Goal: Task Accomplishment & Management: Use online tool/utility

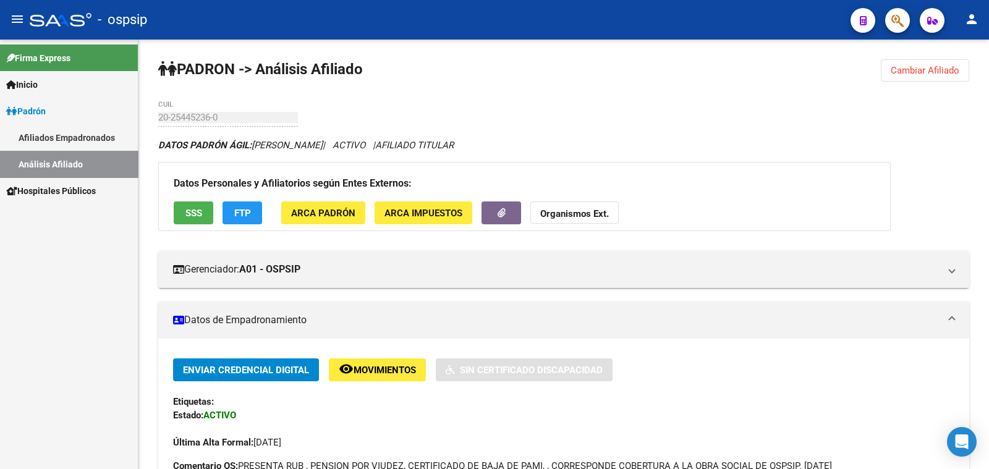
scroll to position [77, 0]
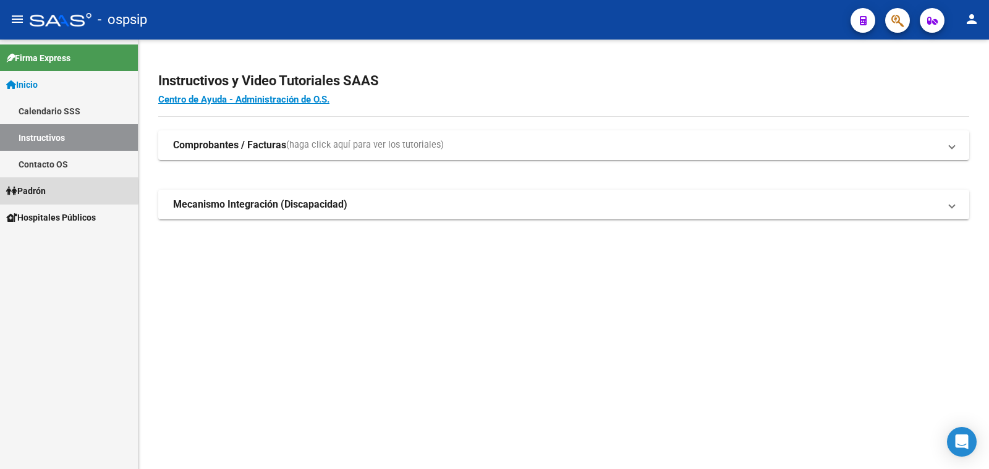
click at [40, 192] on span "Padrón" at bounding box center [26, 191] width 40 height 14
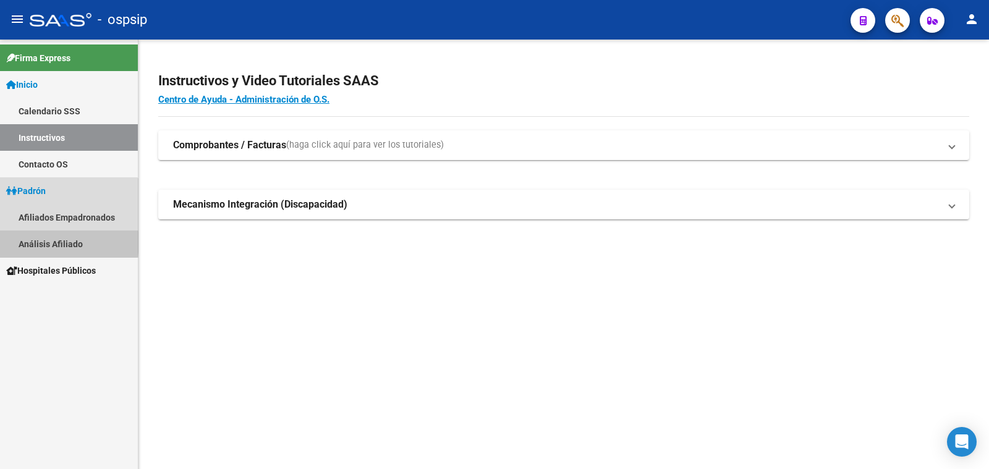
click at [49, 242] on link "Análisis Afiliado" at bounding box center [69, 244] width 138 height 27
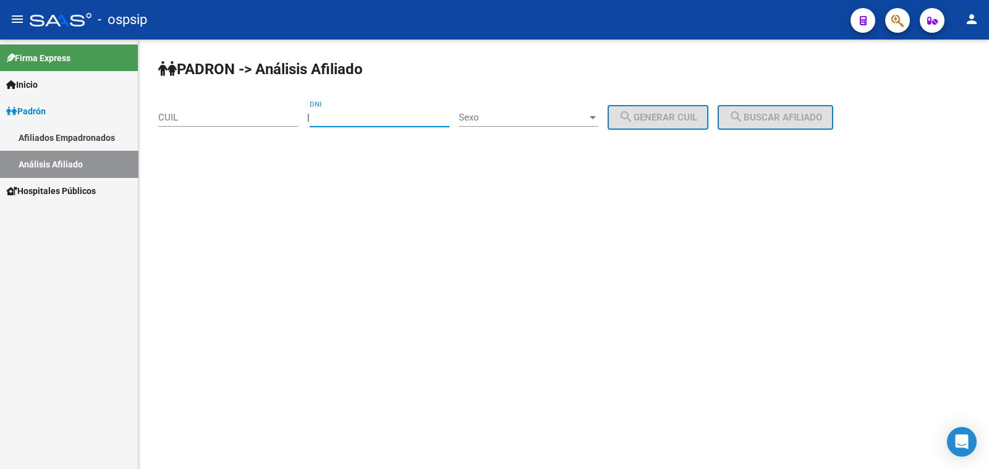
click at [350, 114] on input "DNI" at bounding box center [380, 117] width 140 height 11
type input "16113343"
click at [521, 112] on span "Sexo" at bounding box center [523, 117] width 129 height 11
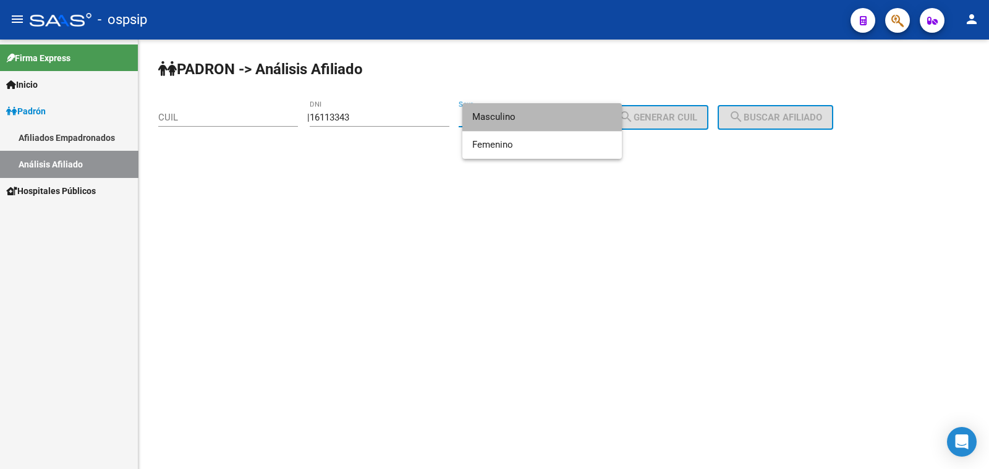
click at [521, 112] on span "Masculino" at bounding box center [542, 117] width 140 height 28
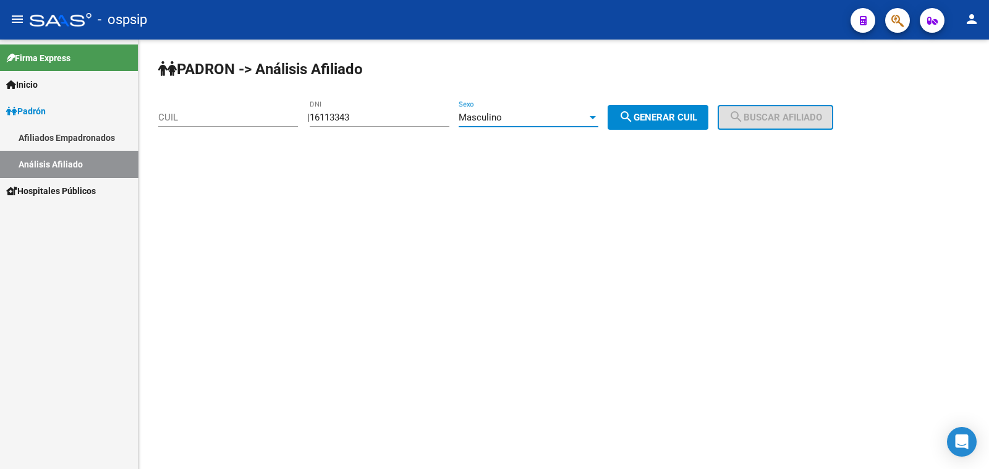
click at [654, 115] on span "search Generar CUIL" at bounding box center [658, 117] width 79 height 11
type input "20-16113343-5"
click at [779, 114] on span "search Buscar afiliado" at bounding box center [775, 117] width 93 height 11
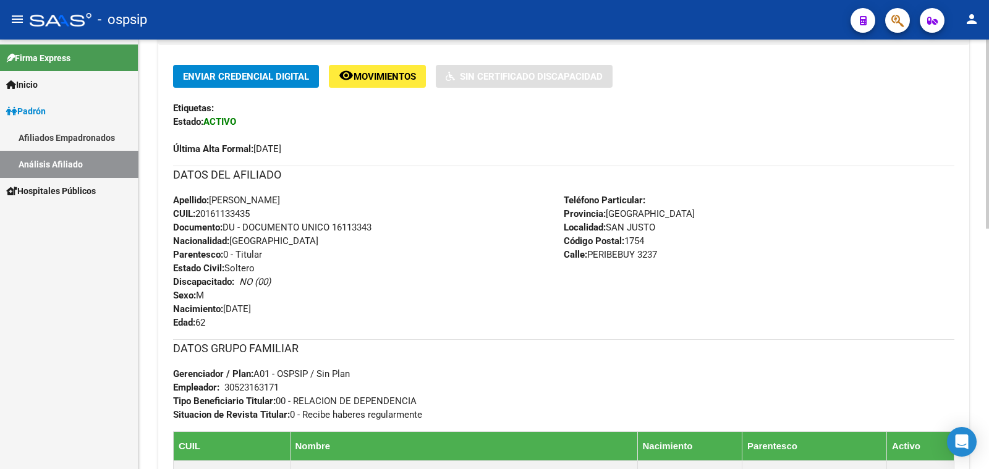
scroll to position [308, 0]
